Goal: Information Seeking & Learning: Check status

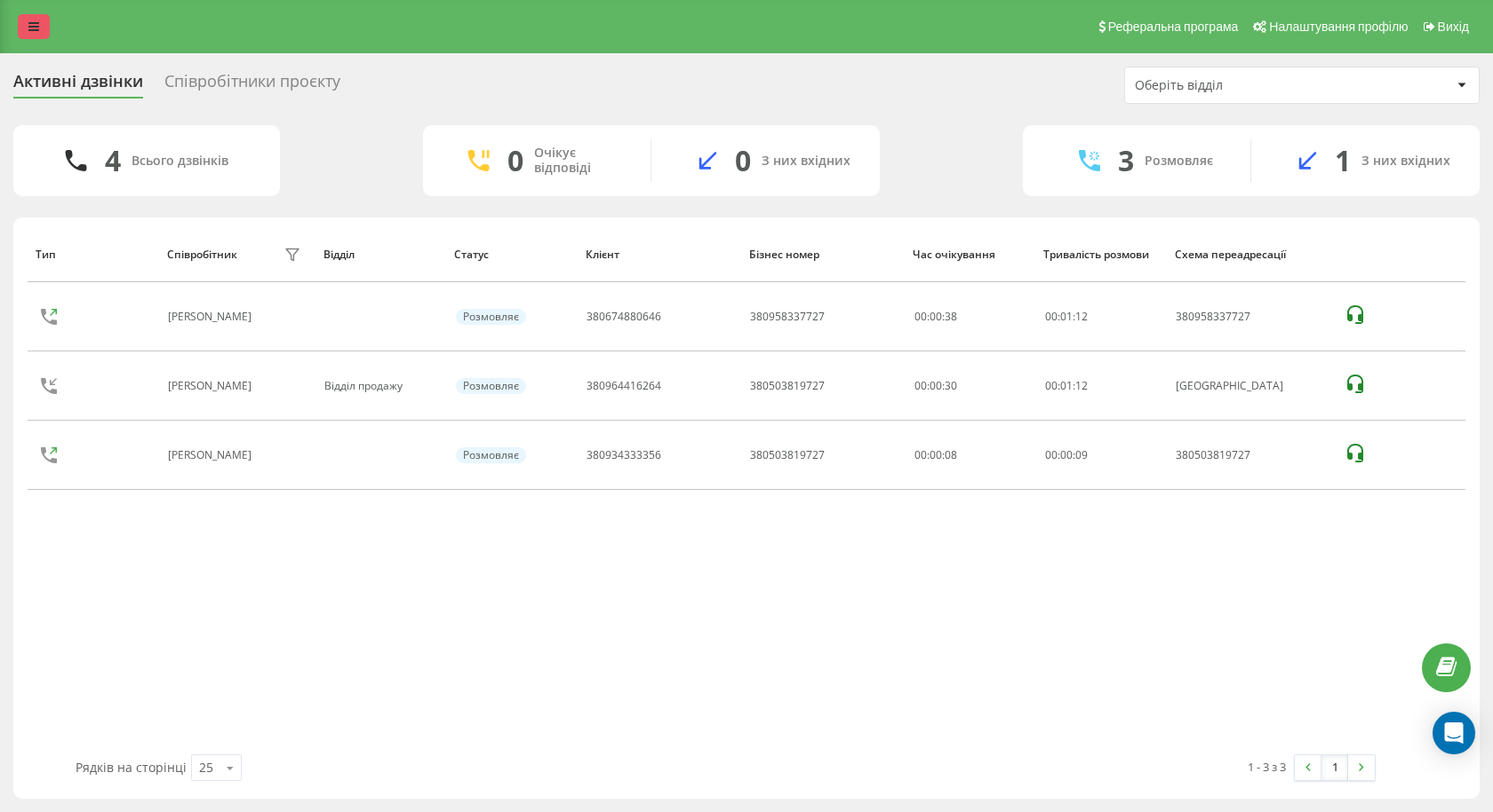
click at [39, 39] on div "Реферальна програма Налаштування профілю Вихід" at bounding box center [746, 27] width 1493 height 54
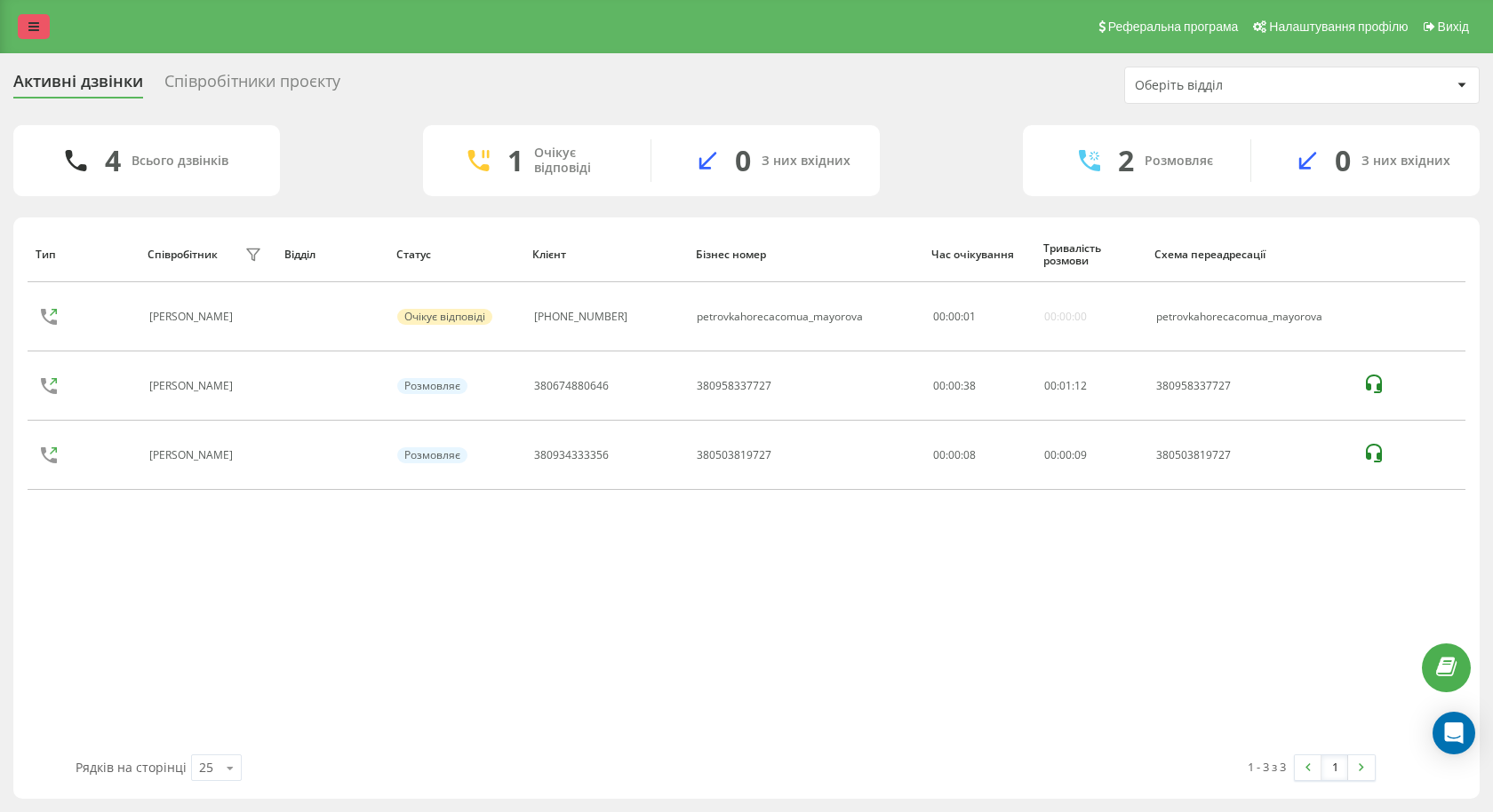
click at [29, 30] on icon at bounding box center [34, 27] width 11 height 13
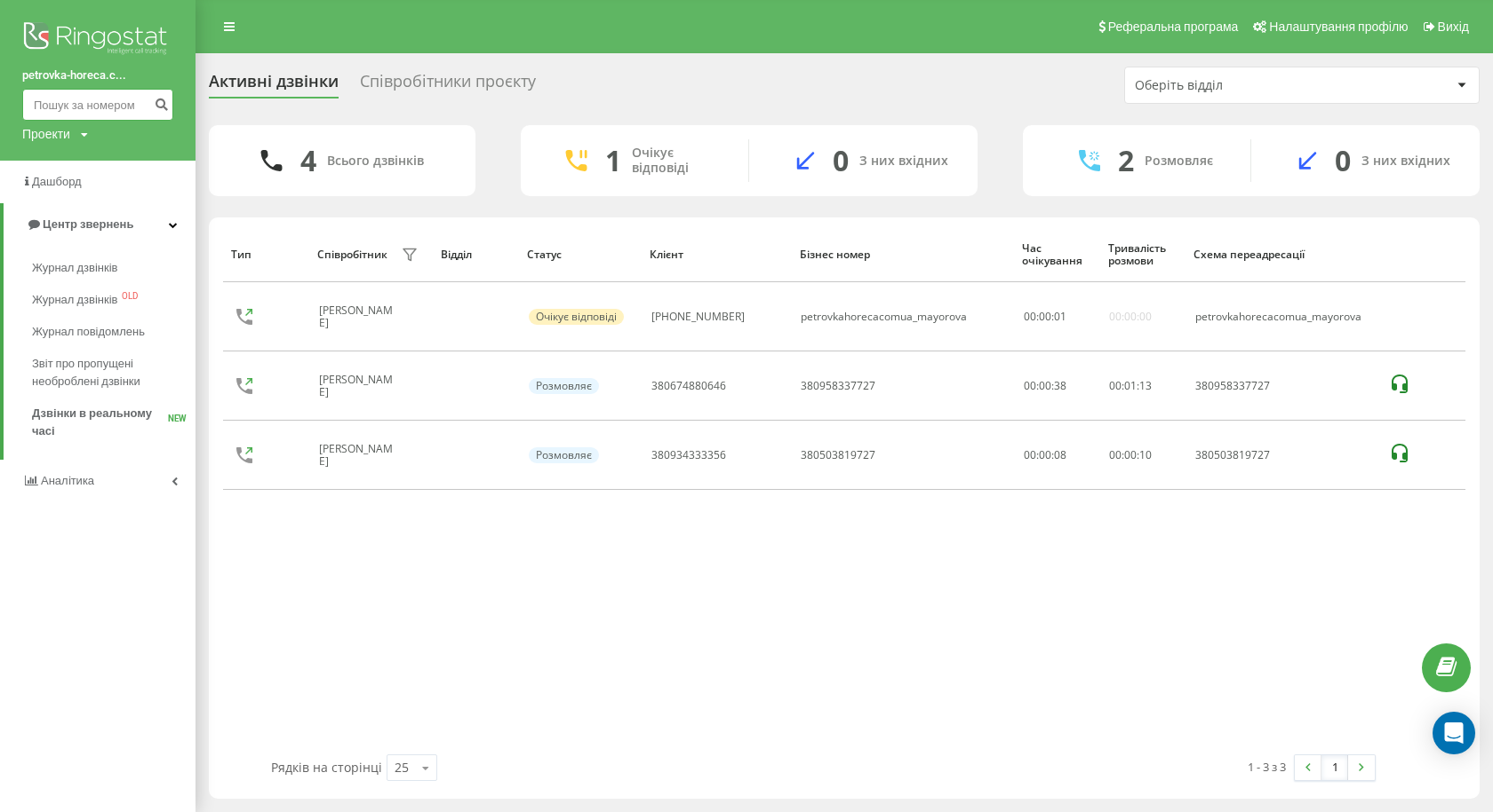
click at [82, 105] on input at bounding box center [97, 105] width 151 height 32
paste input "380973129273"
type input "380973129273"
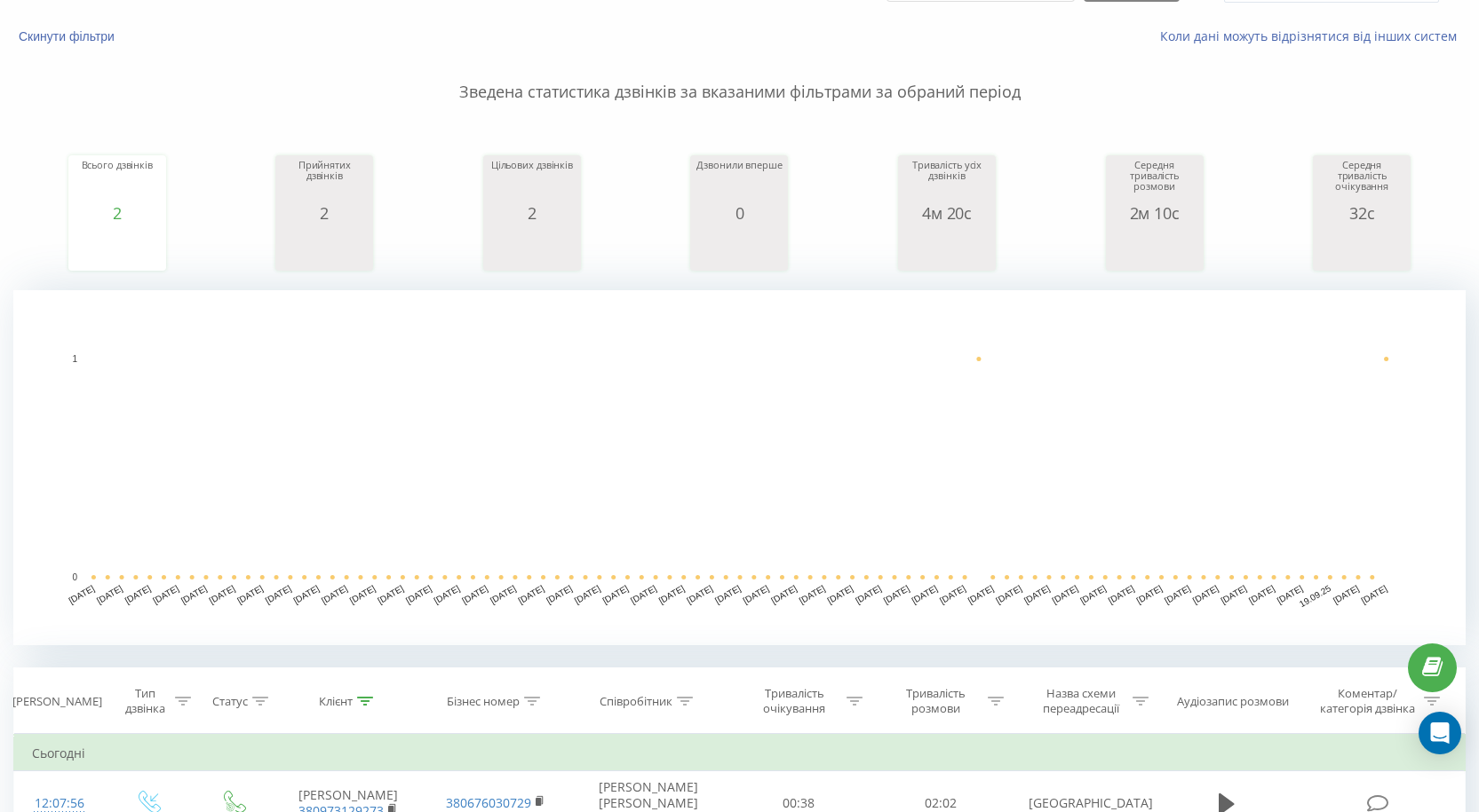
scroll to position [267, 0]
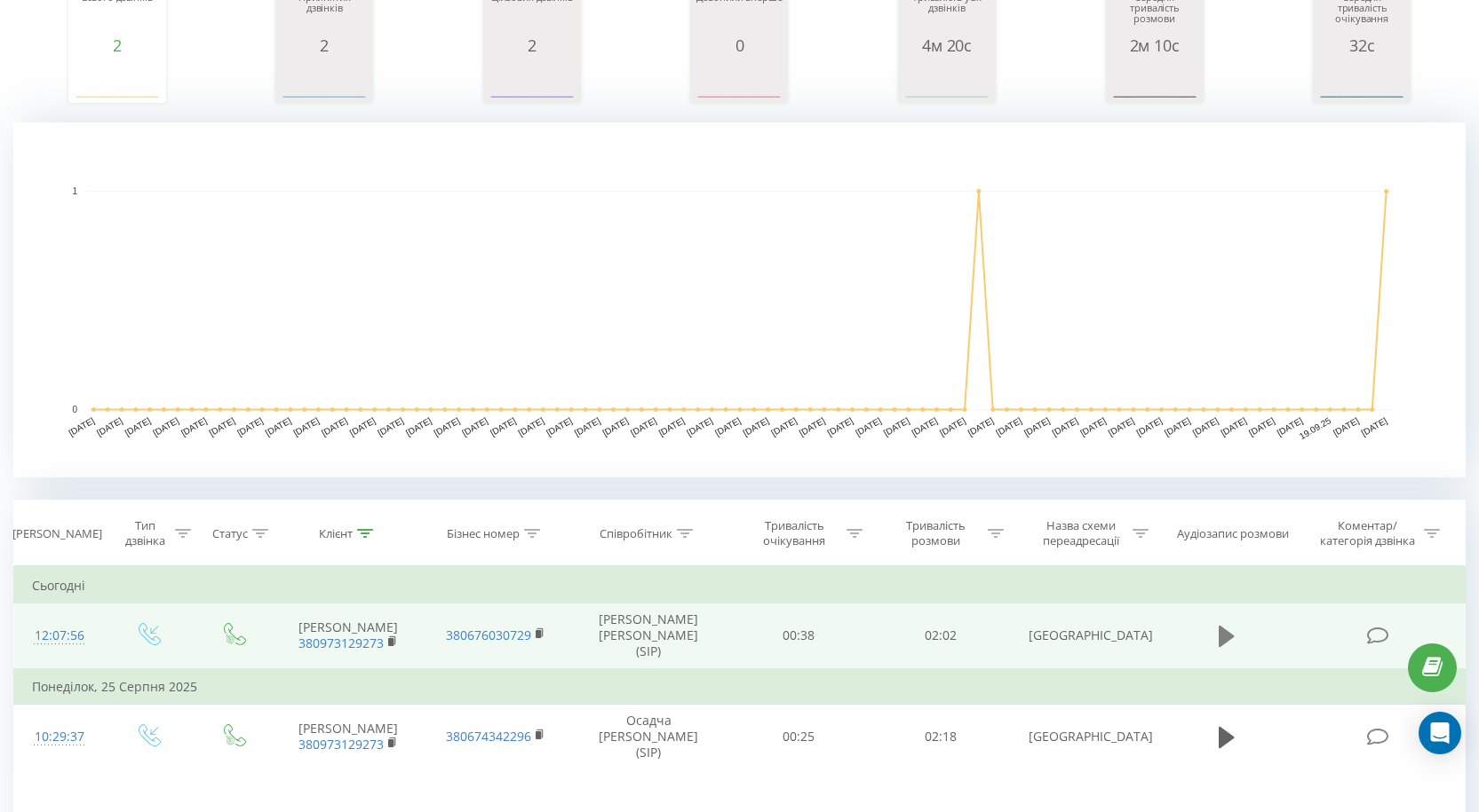
click at [1233, 638] on icon at bounding box center [1227, 637] width 16 height 25
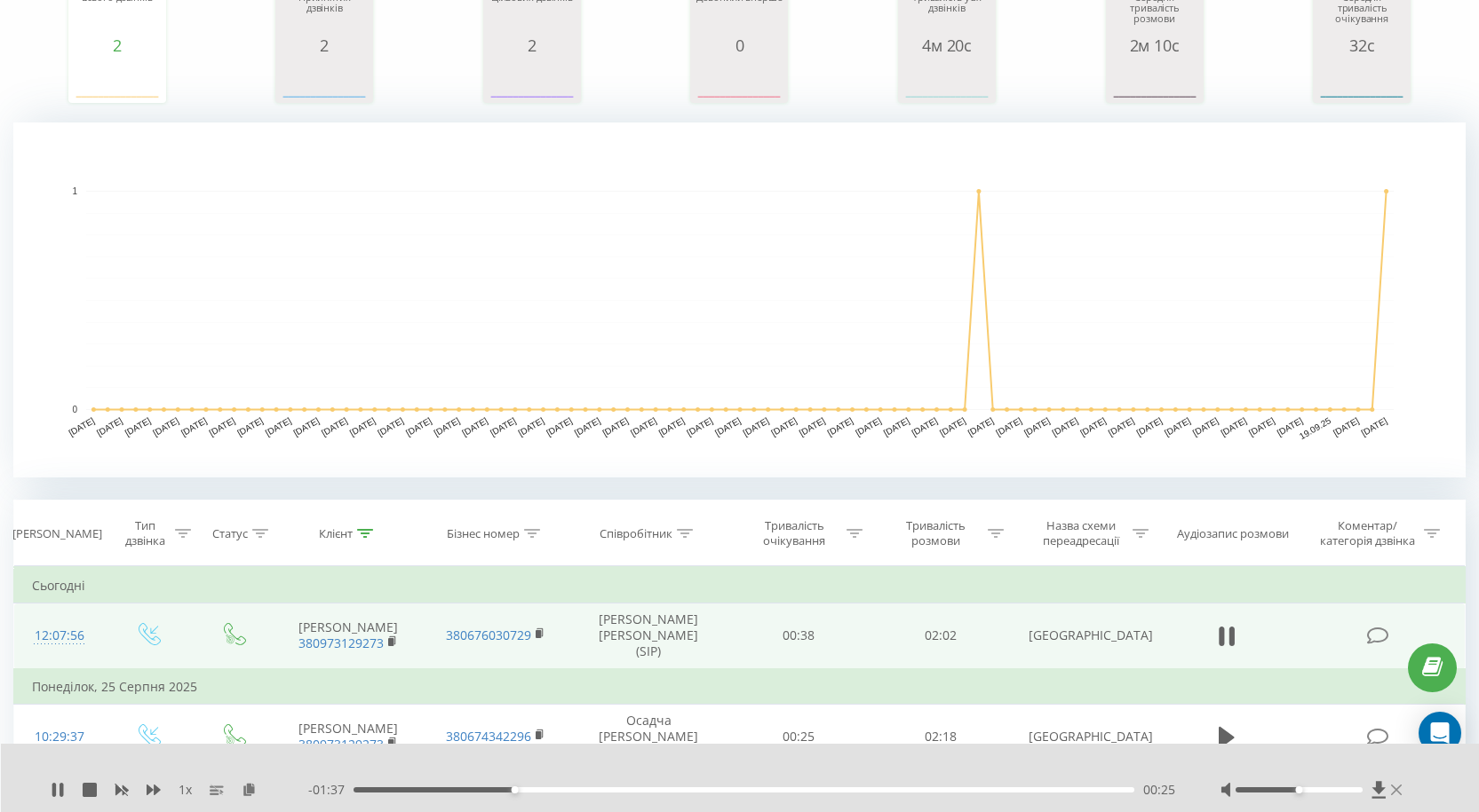
click at [1397, 787] on icon at bounding box center [1396, 790] width 11 height 14
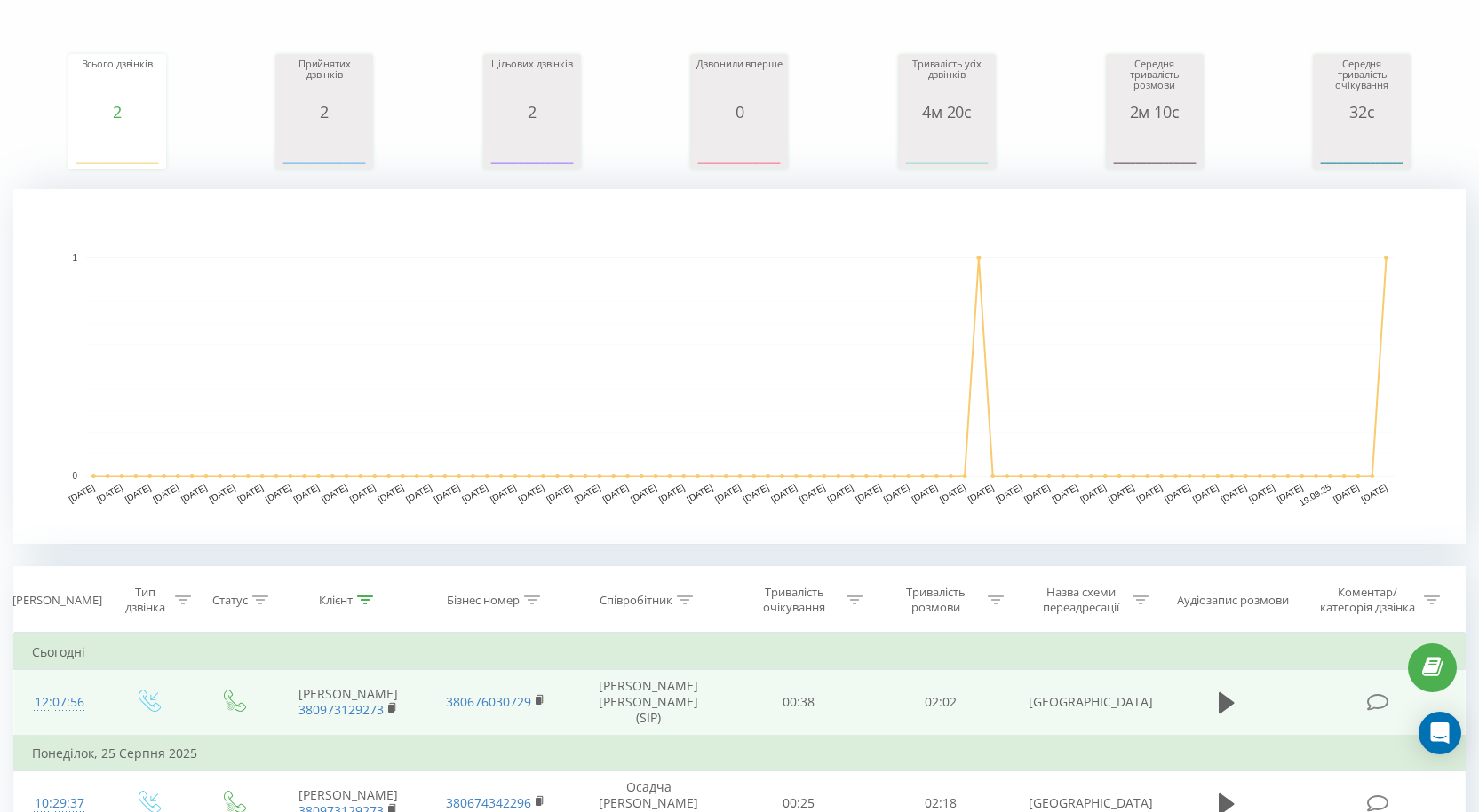
scroll to position [0, 0]
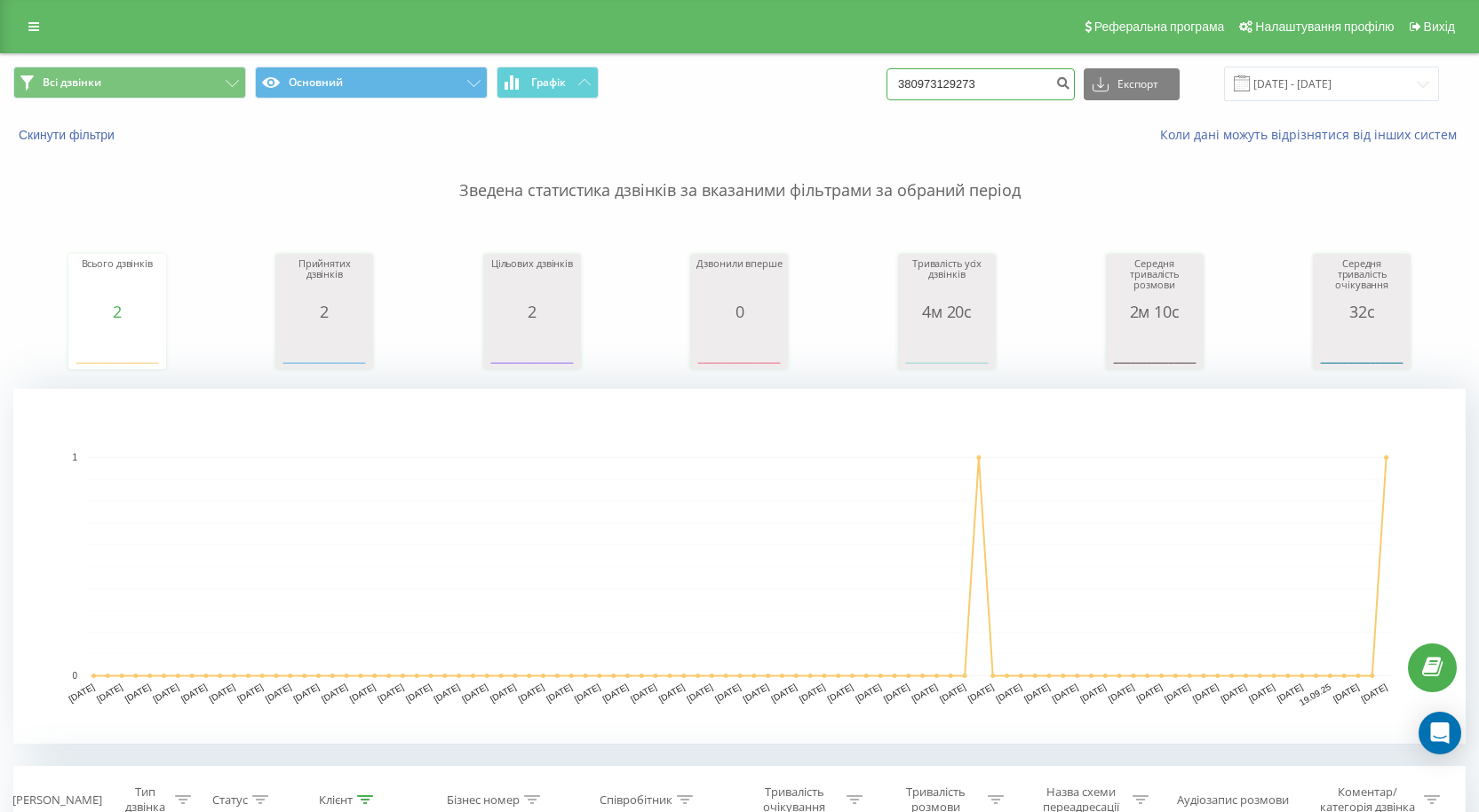
click at [1043, 85] on input "380973129273" at bounding box center [981, 84] width 188 height 32
paste input "735355204"
type input "380735355204"
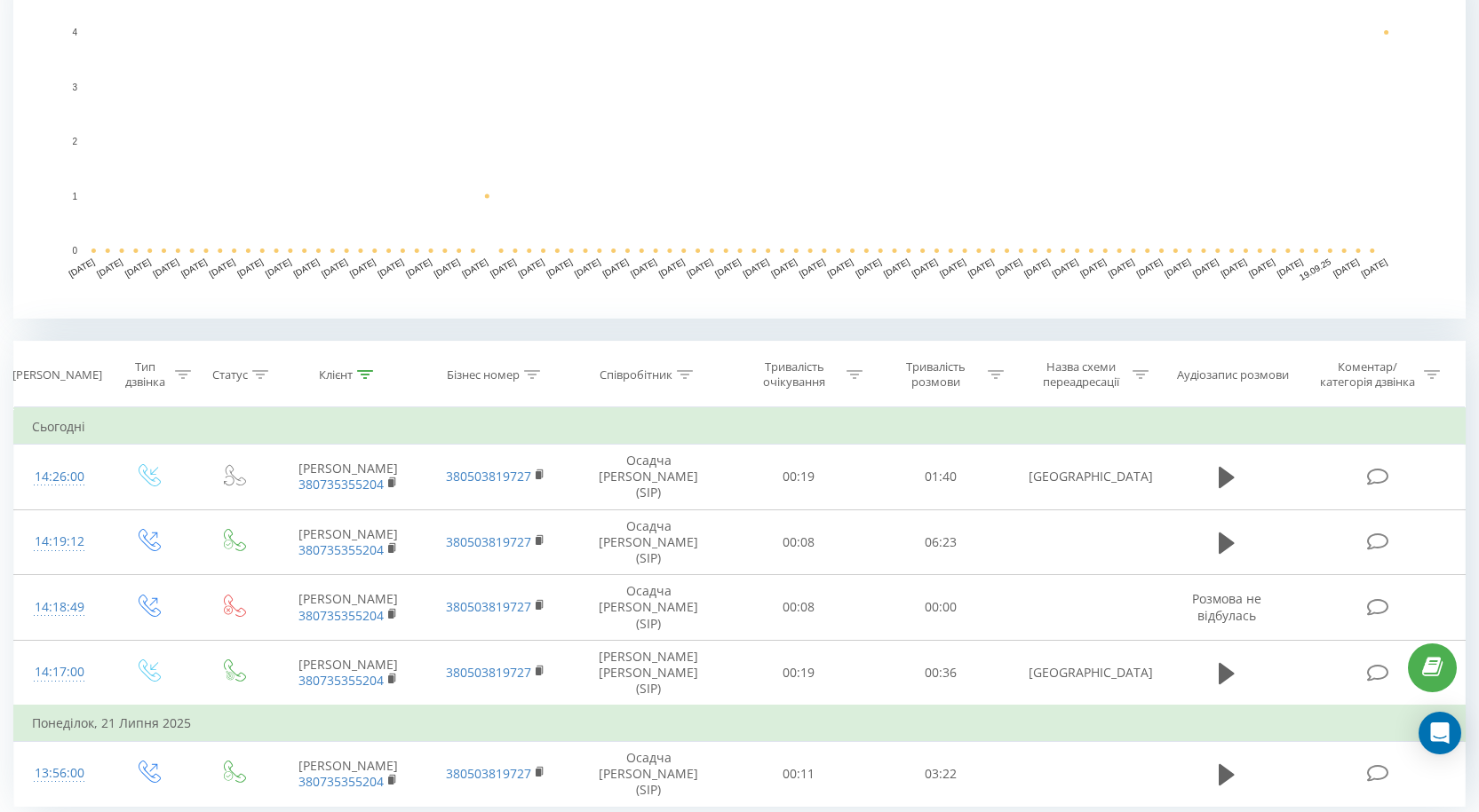
scroll to position [444, 0]
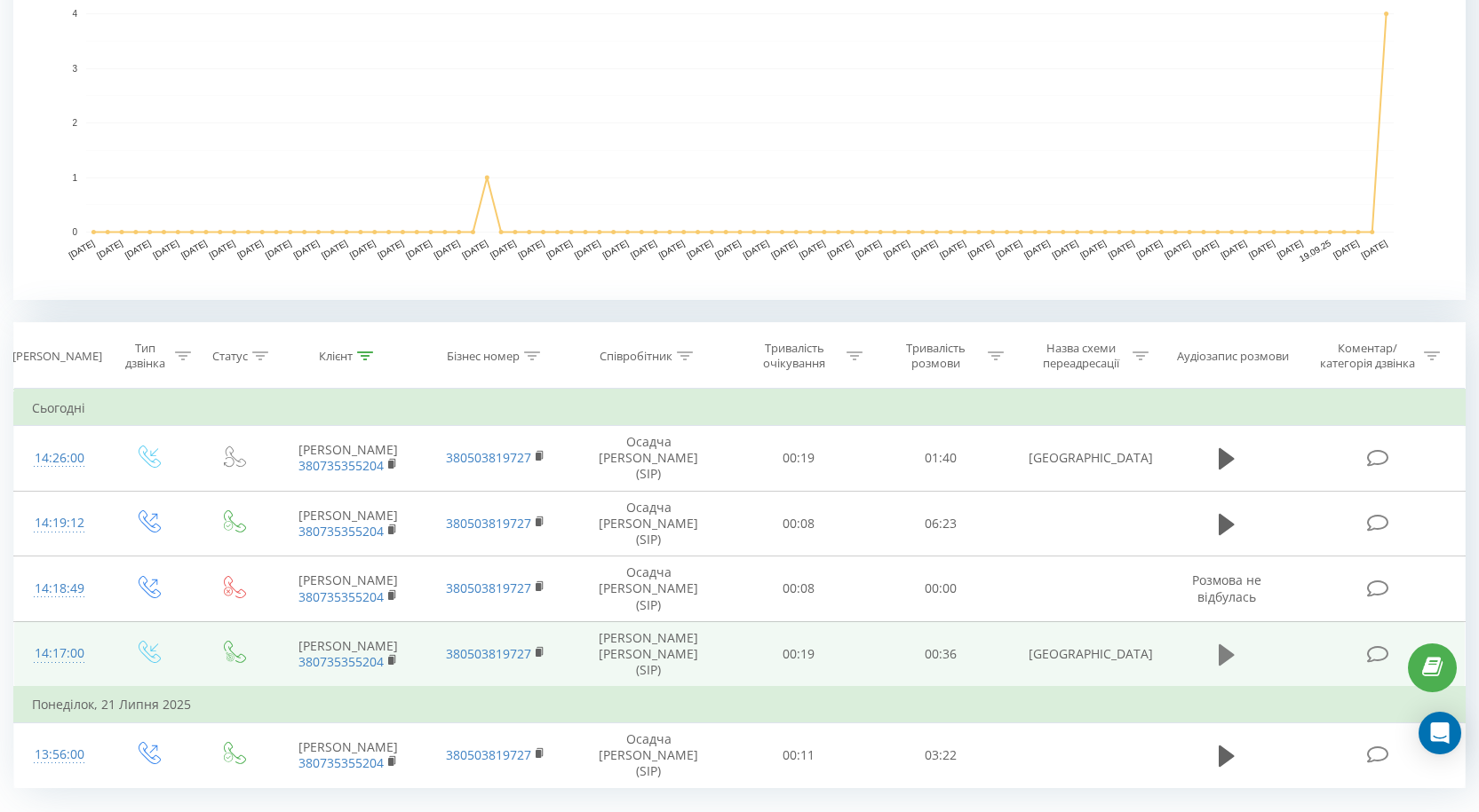
click at [1224, 658] on icon at bounding box center [1227, 654] width 16 height 21
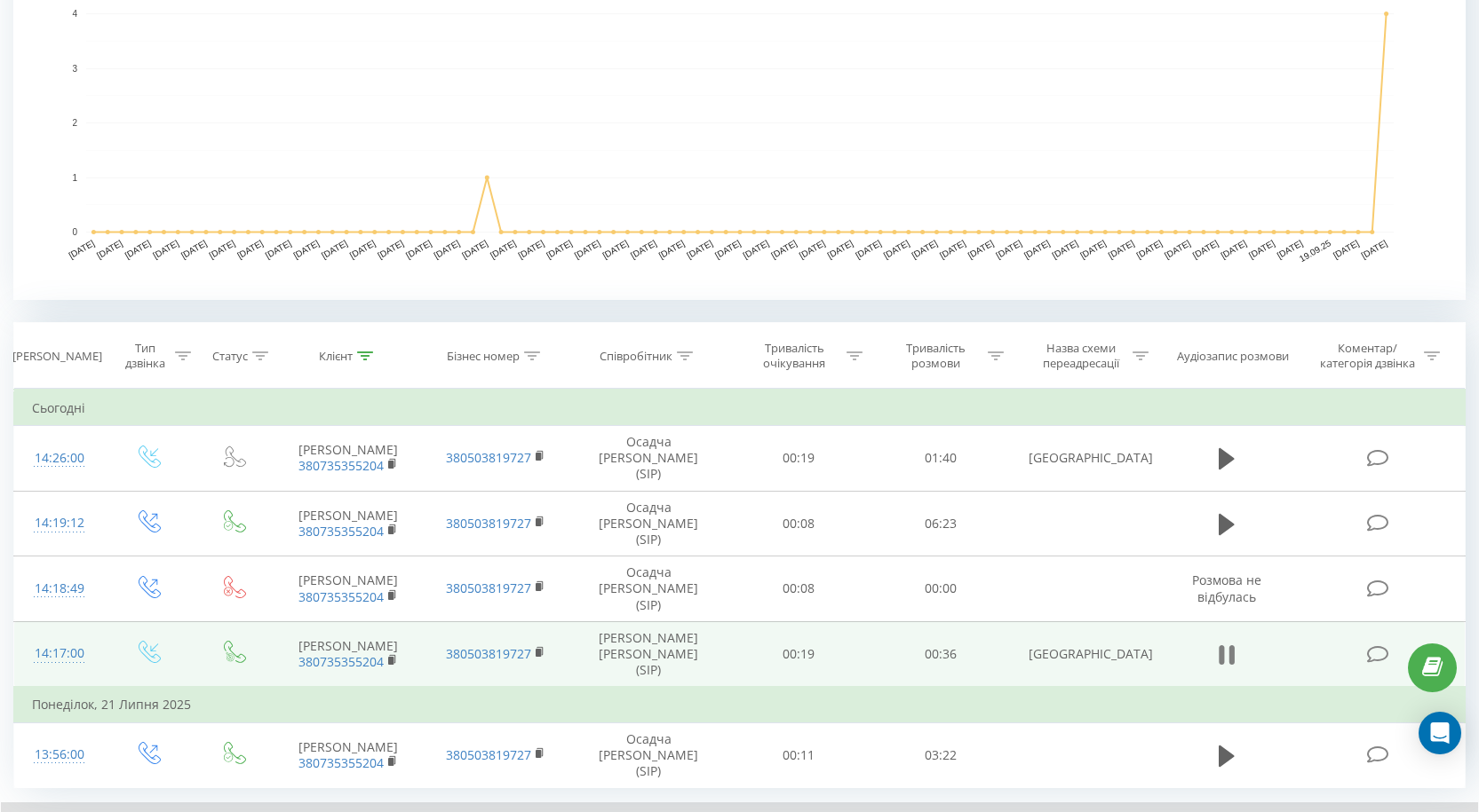
click at [1236, 651] on button at bounding box center [1226, 654] width 27 height 27
